Goal: Information Seeking & Learning: Learn about a topic

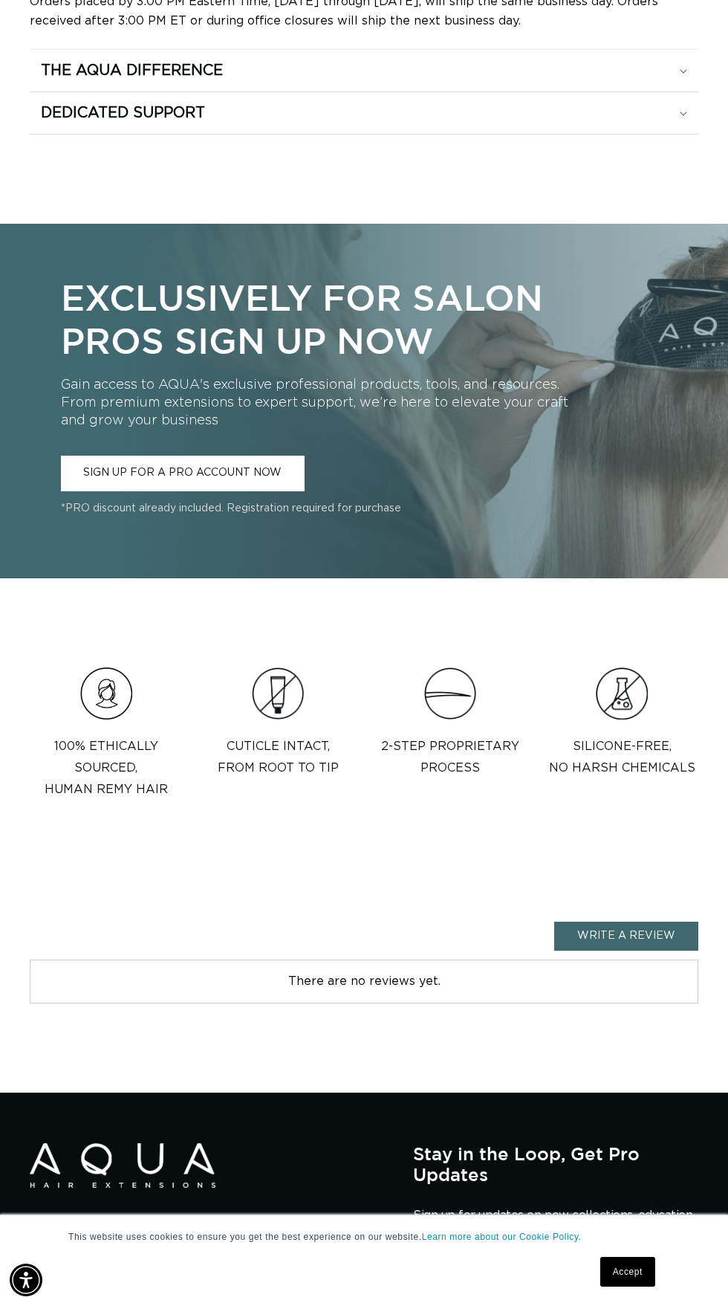
scroll to position [848, 0]
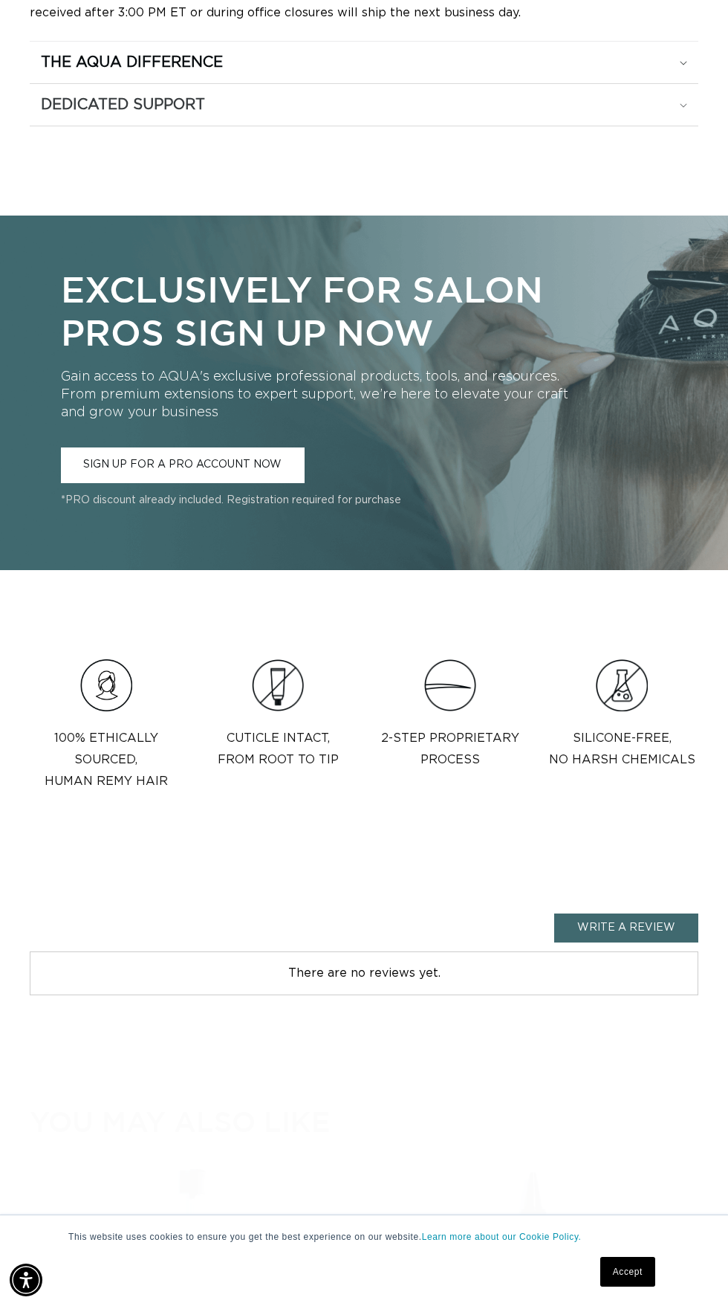
click at [59, 72] on h2 "Dedicated Support" at bounding box center [132, 62] width 182 height 19
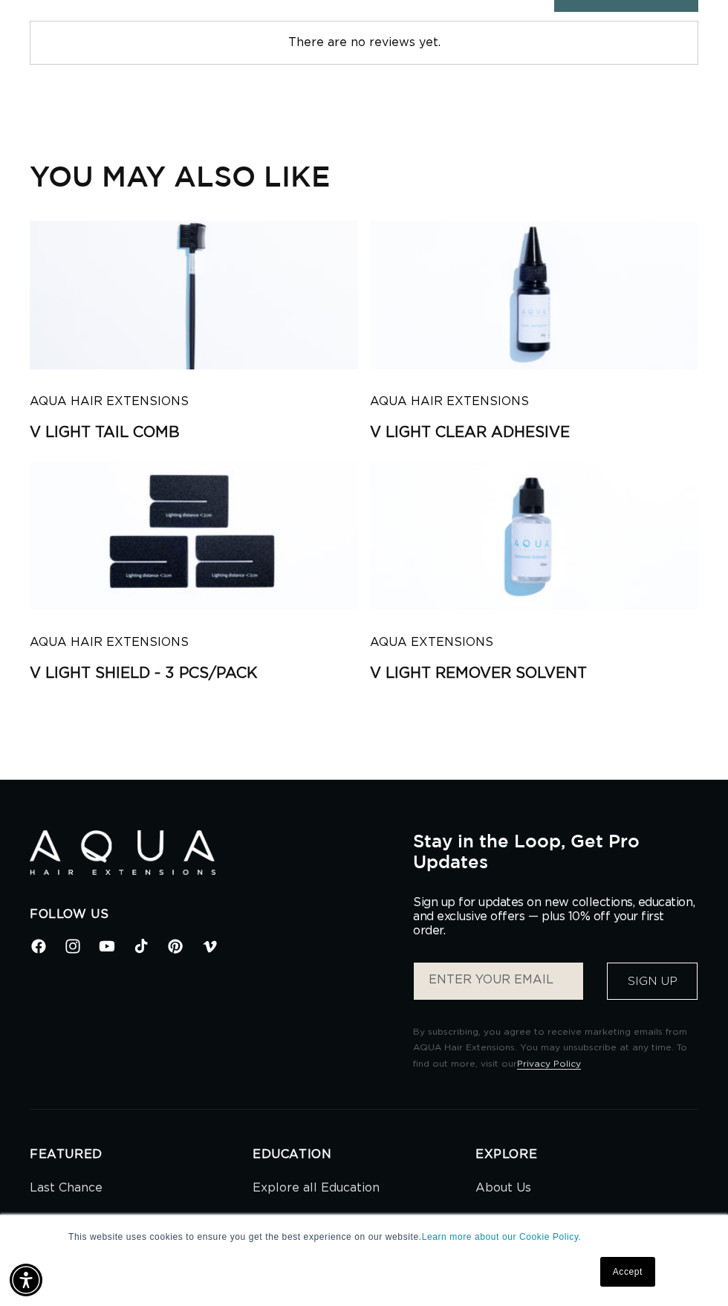
scroll to position [0, 650]
click at [561, 442] on link "V Light Clear Adhesive" at bounding box center [534, 433] width 329 height 19
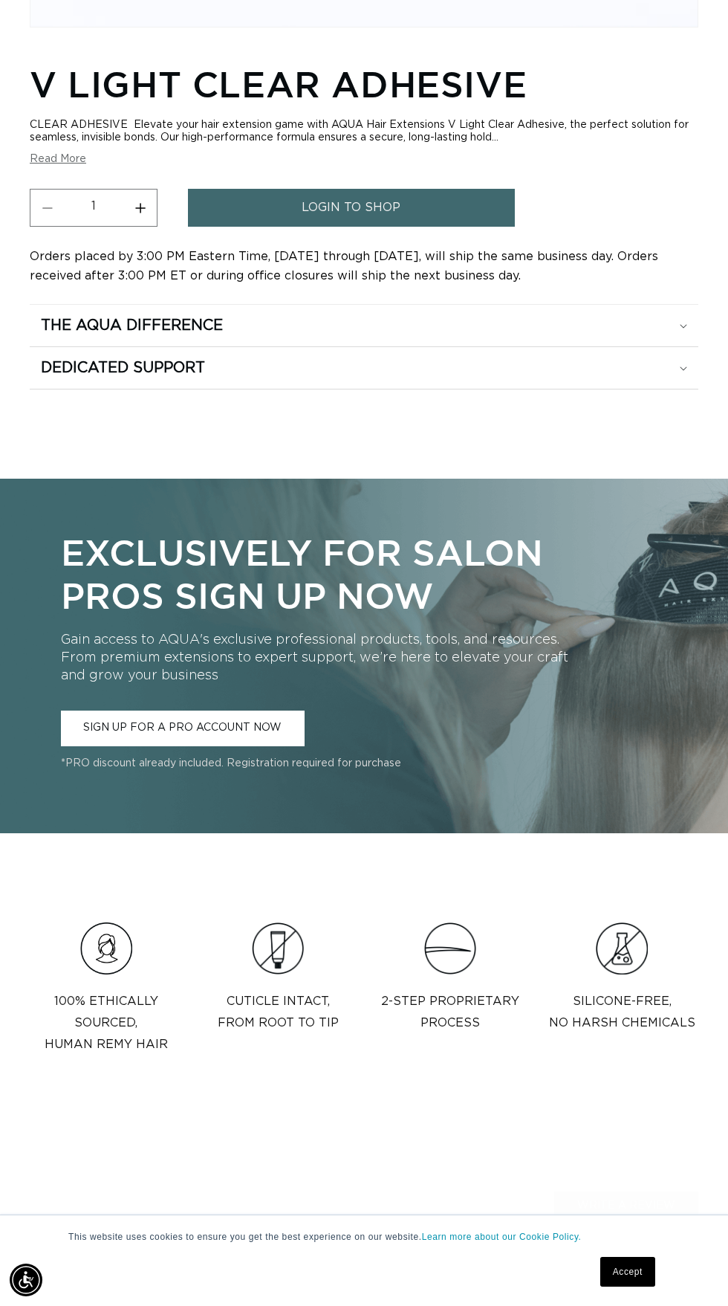
scroll to position [587, 0]
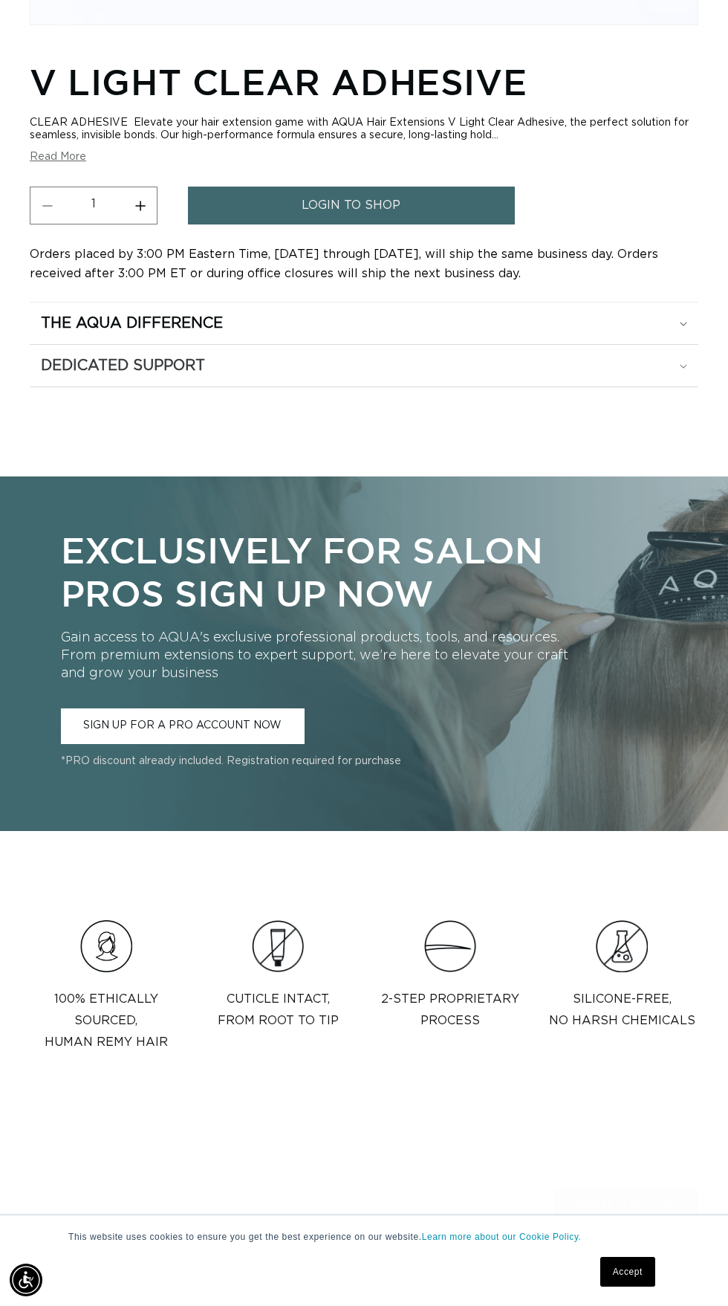
click at [670, 333] on div "Dedicated Support" at bounding box center [364, 323] width 647 height 19
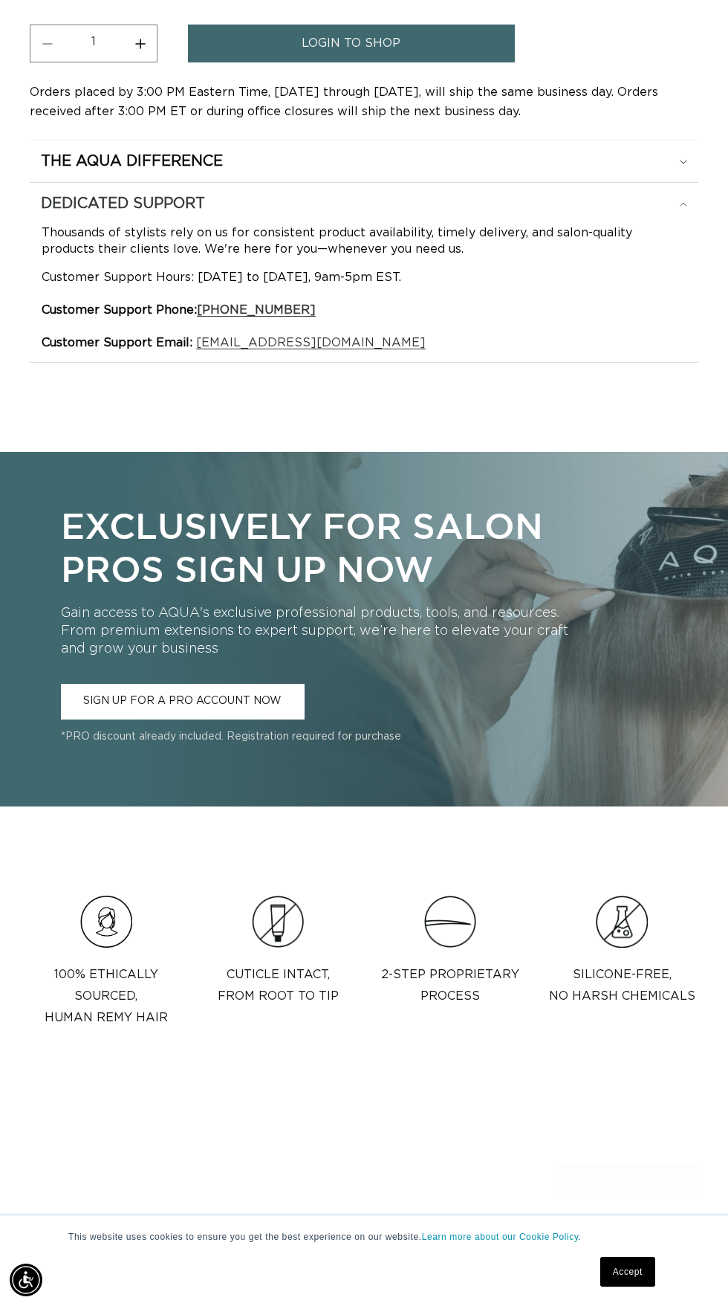
scroll to position [750, 0]
click at [413, 348] on link "hi@aquahairextensions.com" at bounding box center [311, 342] width 230 height 12
